Goal: Task Accomplishment & Management: Manage account settings

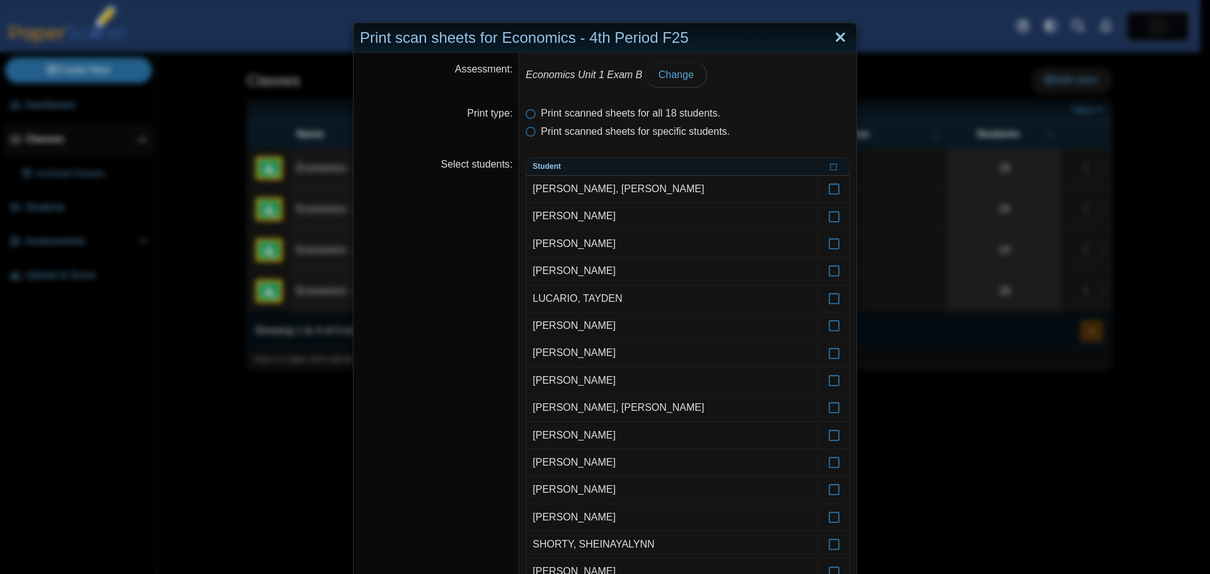
click at [838, 38] on link "Close" at bounding box center [841, 37] width 20 height 21
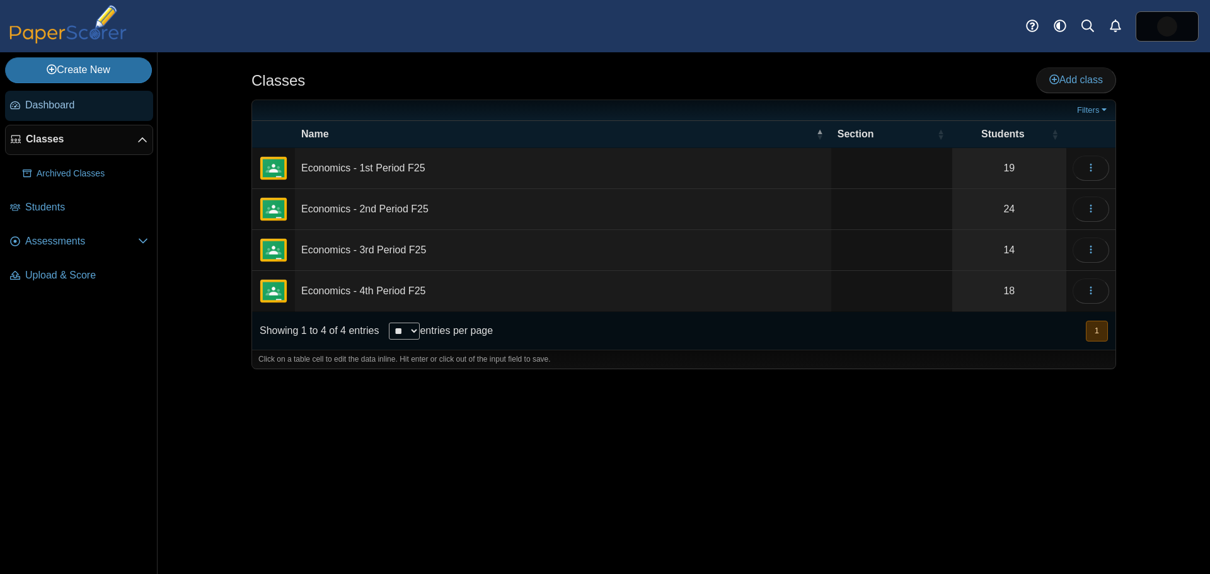
click at [59, 108] on span "Dashboard" at bounding box center [86, 105] width 123 height 14
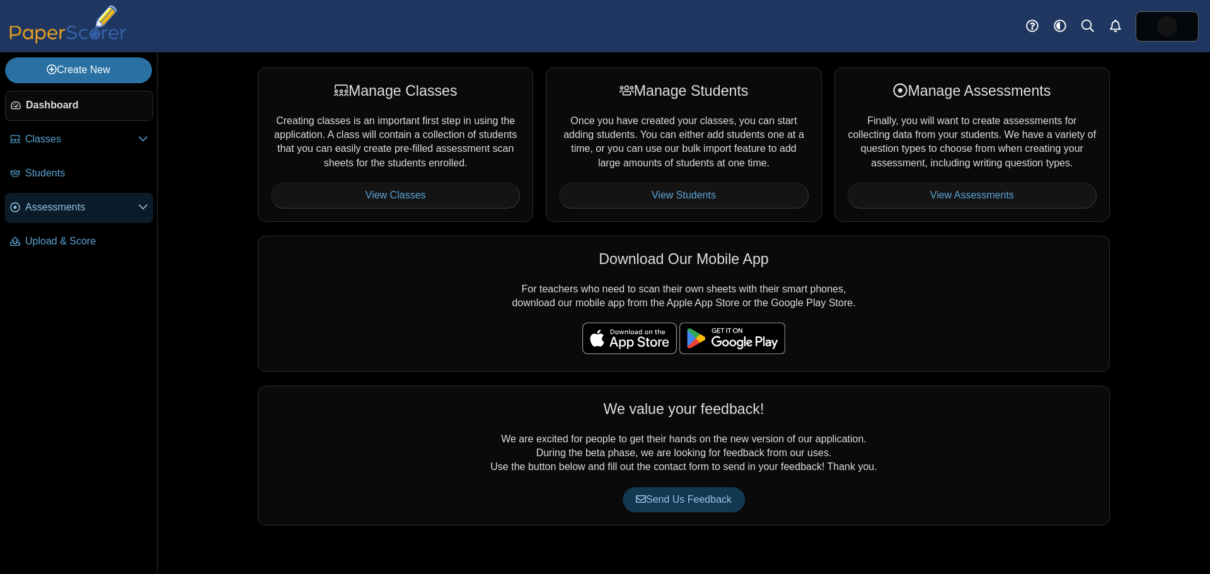
click at [74, 211] on span "Assessments" at bounding box center [81, 207] width 113 height 14
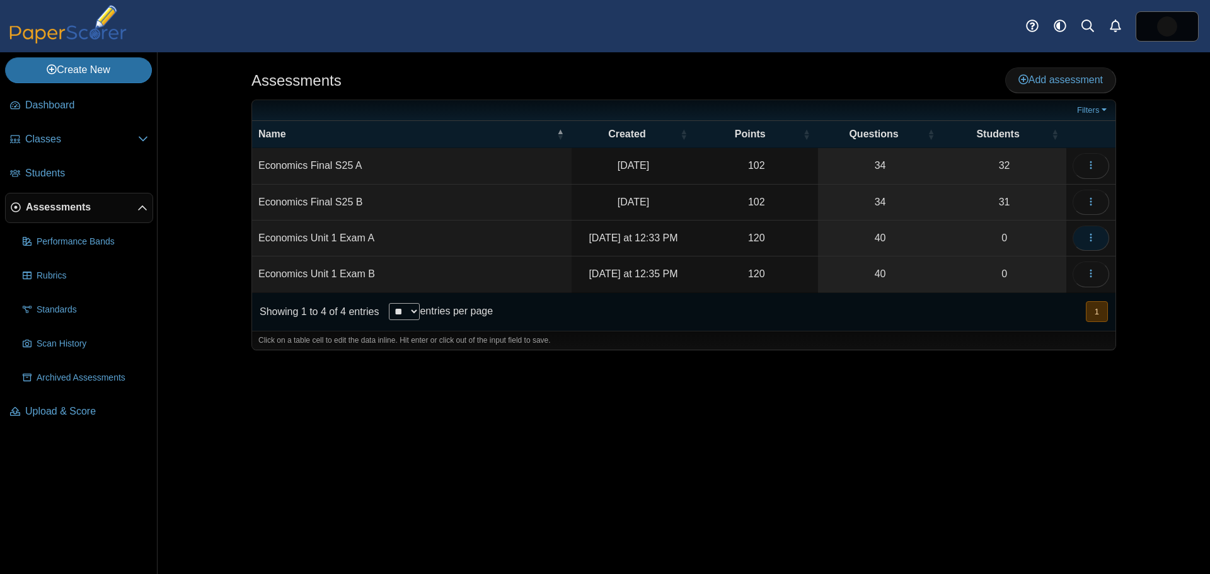
click at [1097, 239] on button "button" at bounding box center [1091, 238] width 37 height 25
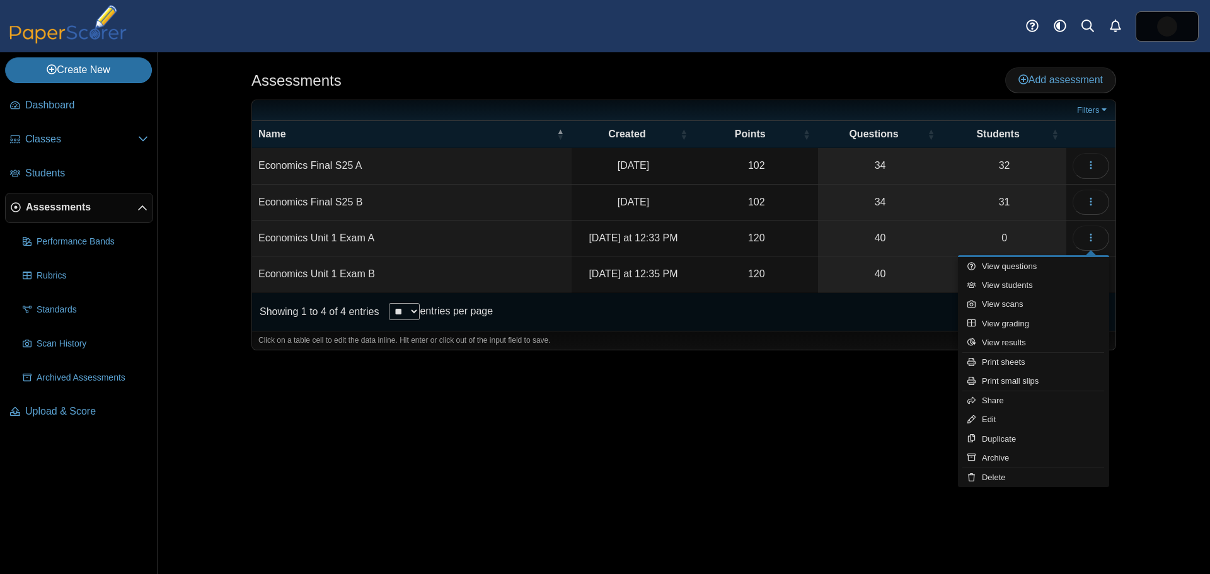
click at [1190, 128] on div "Assessments Add assessment Filters" at bounding box center [684, 313] width 1053 height 522
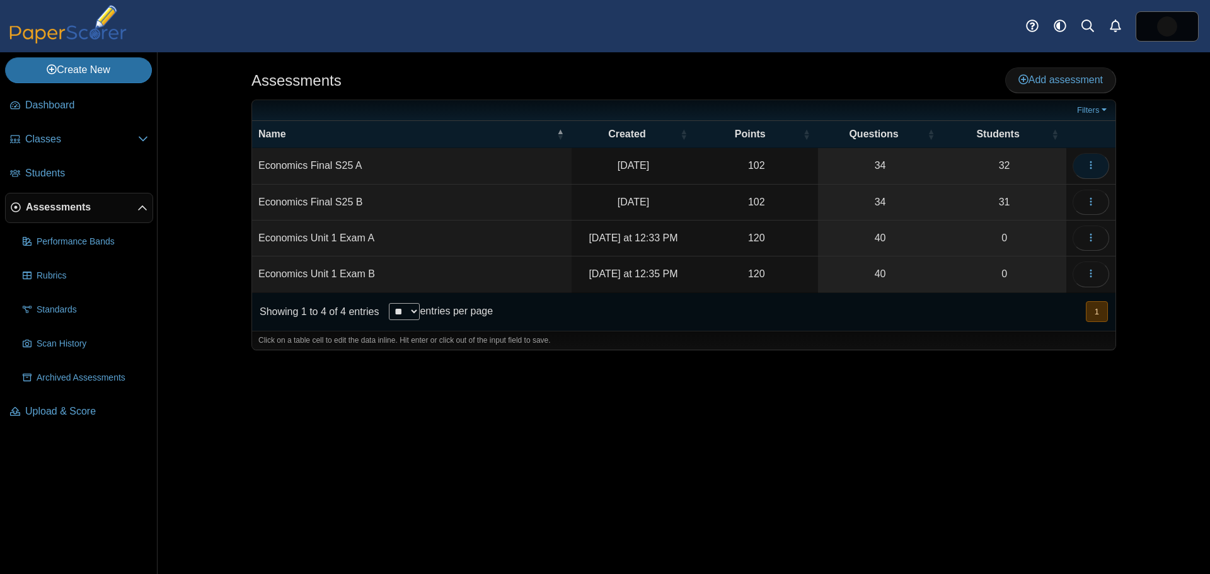
click at [1090, 163] on icon "button" at bounding box center [1091, 165] width 10 height 10
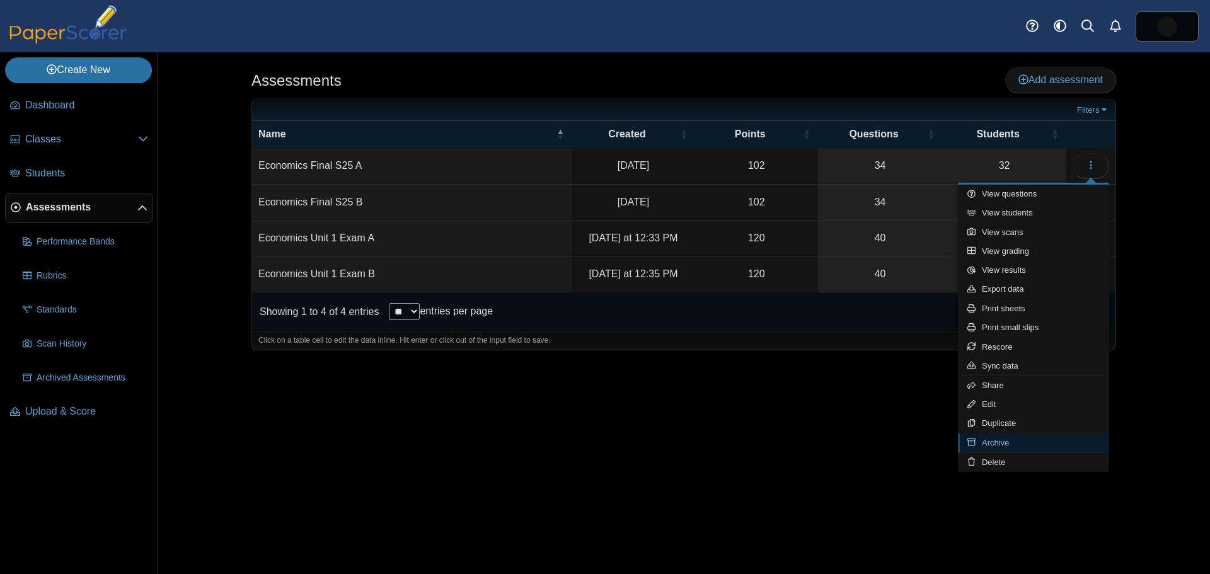
click at [1011, 445] on link "Archive" at bounding box center [1033, 443] width 151 height 19
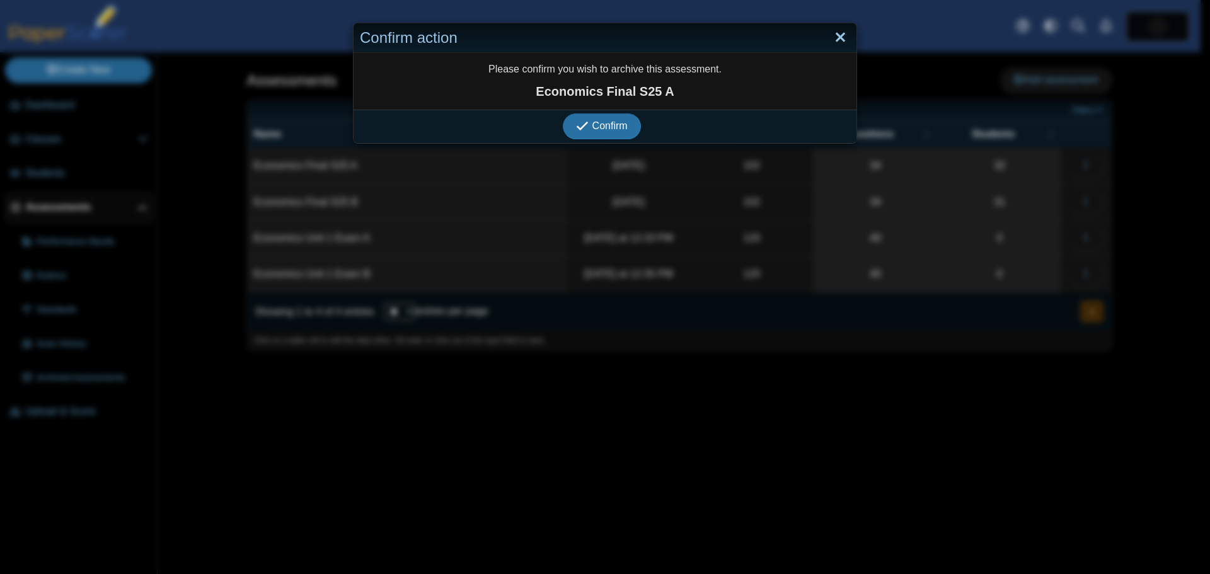
click at [840, 37] on link "Close" at bounding box center [841, 37] width 20 height 21
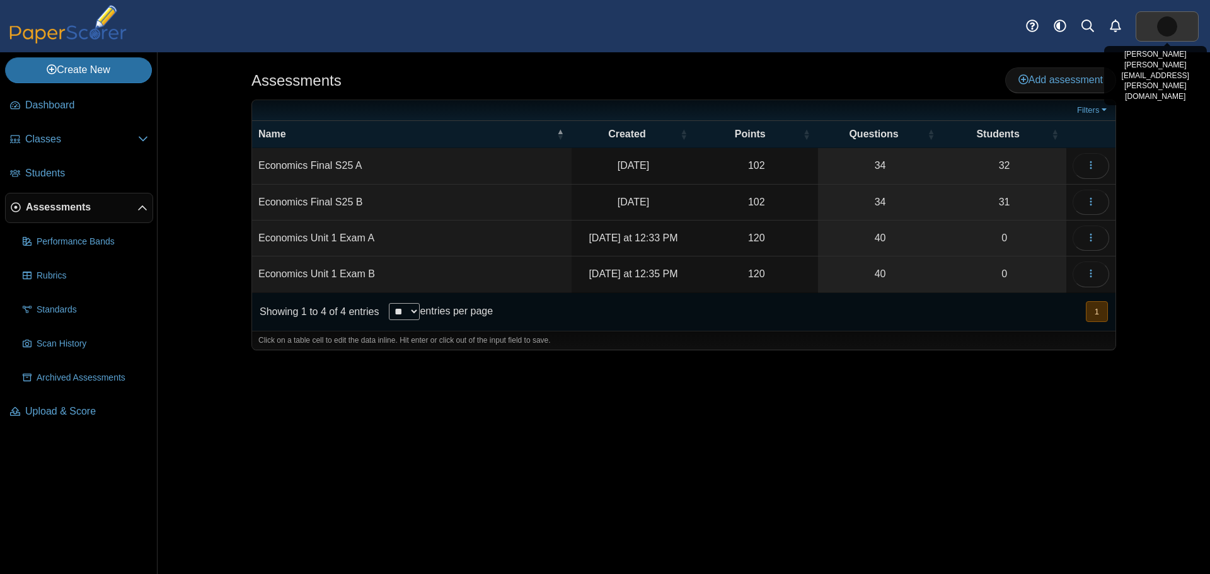
click at [1168, 26] on img at bounding box center [1167, 26] width 20 height 20
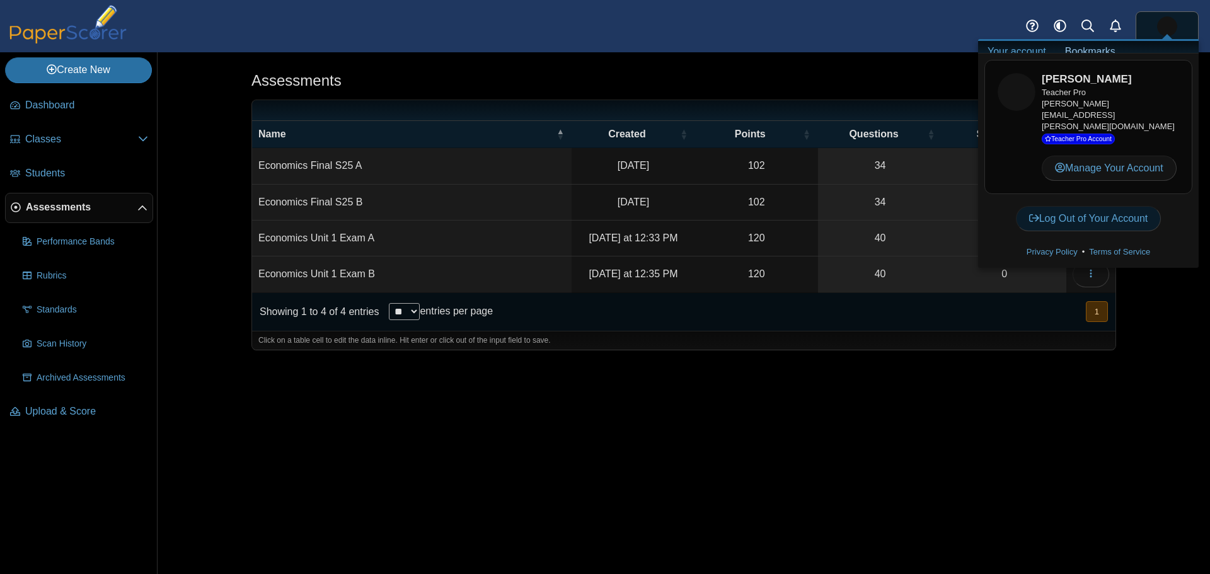
click at [1091, 206] on link "Log Out of Your Account" at bounding box center [1089, 218] width 146 height 25
